Goal: Information Seeking & Learning: Learn about a topic

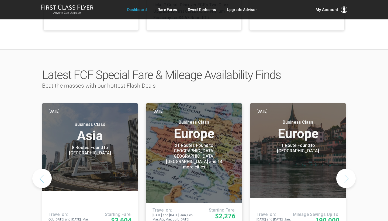
scroll to position [233, 0]
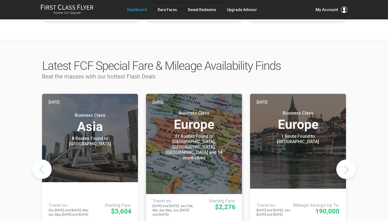
click at [189, 134] on div "21 Routes Found to [GEOGRAPHIC_DATA], [GEOGRAPHIC_DATA], [GEOGRAPHIC_DATA] and …" at bounding box center [193, 147] width 67 height 27
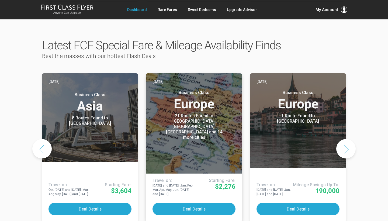
scroll to position [254, 0]
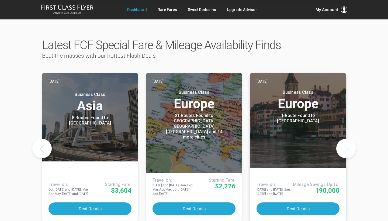
click at [288, 122] on header "[DATE] Business Class Europe 1 Route Found to [GEOGRAPHIC_DATA] Use These Miles…" at bounding box center [298, 120] width 96 height 95
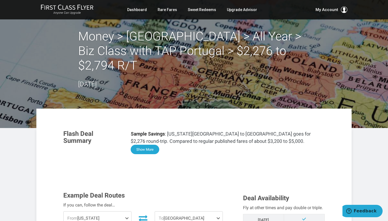
click at [149, 145] on button "Show More" at bounding box center [145, 149] width 29 height 9
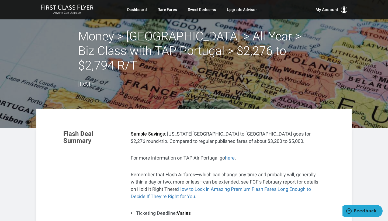
click at [301, 58] on div "Money > Europe > All Year > Biz Class with TAP Portugal > $2,276 to $2,794 R/T …" at bounding box center [194, 59] width 232 height 60
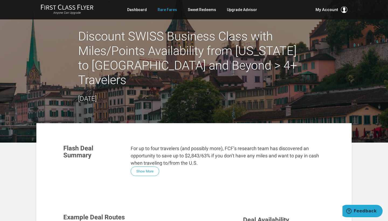
click at [168, 9] on link "Rare Fares" at bounding box center [167, 10] width 19 height 10
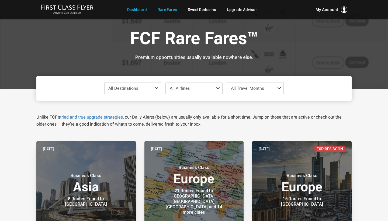
click at [138, 8] on link "Dashboard" at bounding box center [137, 10] width 20 height 10
click at [156, 87] on span at bounding box center [157, 88] width 6 height 4
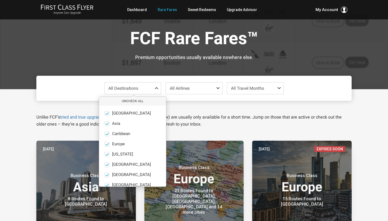
click at [156, 87] on span at bounding box center [157, 88] width 6 height 4
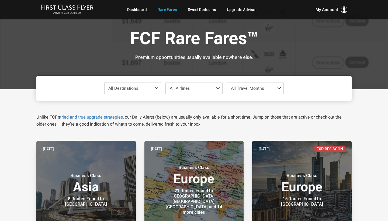
click at [213, 86] on span "All Airlines" at bounding box center [194, 88] width 57 height 12
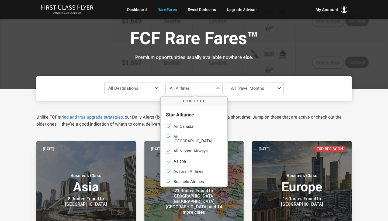
click at [218, 87] on span at bounding box center [219, 88] width 6 height 4
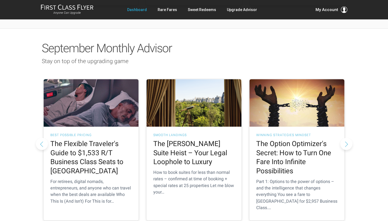
scroll to position [467, 0]
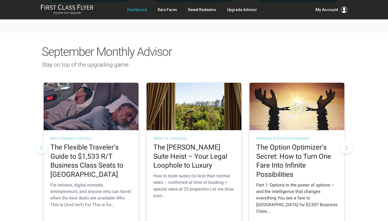
click at [284, 143] on h2 "The Option Optimizer's Secret: How to Turn One Fare Into Infinite Possibilities" at bounding box center [296, 161] width 81 height 36
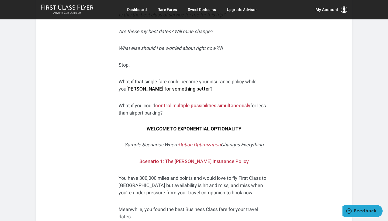
scroll to position [251, 0]
